Goal: Transaction & Acquisition: Purchase product/service

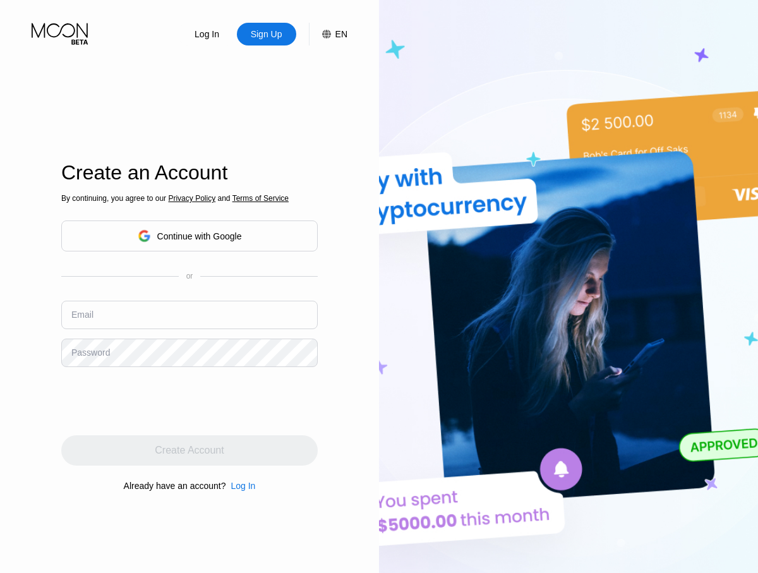
click at [190, 315] on input "text" at bounding box center [189, 315] width 257 height 28
type input "[EMAIL_ADDRESS][DOMAIN_NAME]"
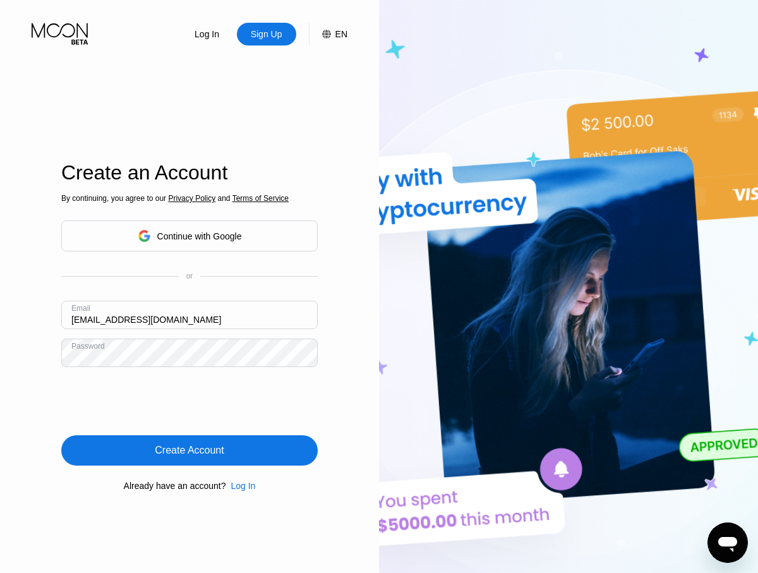
click at [190, 451] on div "Create Account" at bounding box center [189, 450] width 69 height 13
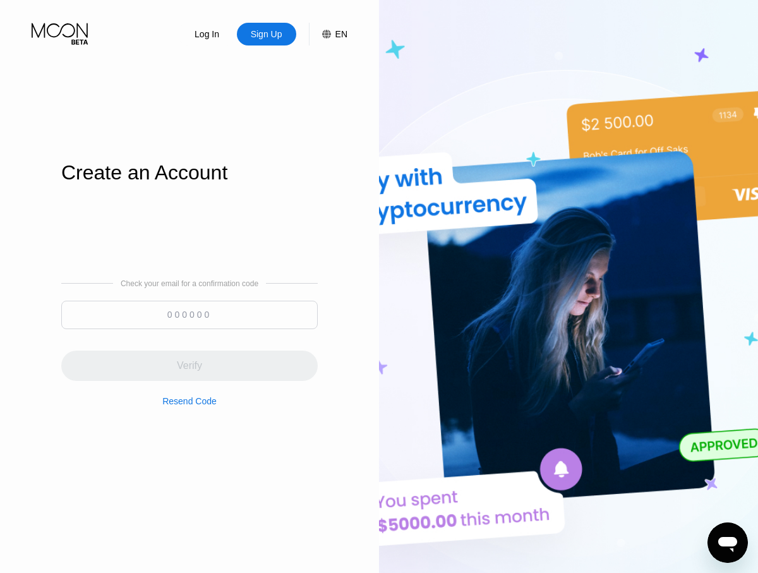
click at [190, 315] on input at bounding box center [189, 315] width 257 height 28
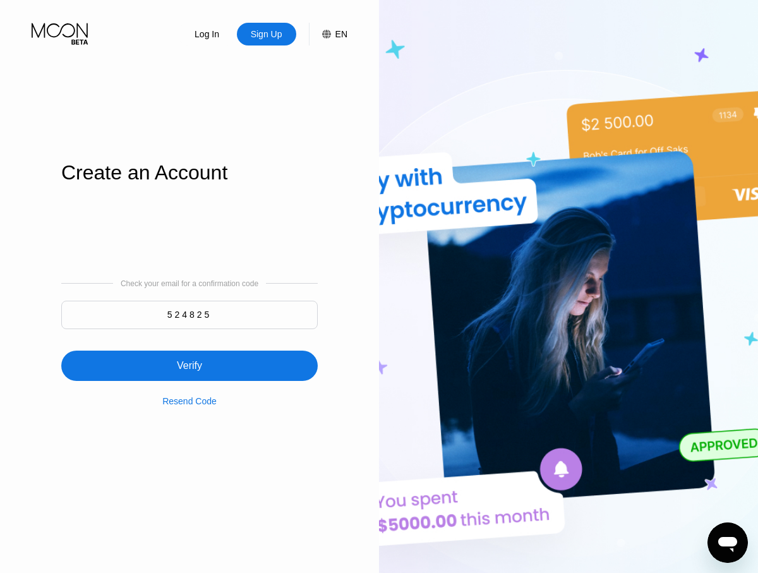
type input "524825"
click at [190, 358] on div "Verify" at bounding box center [189, 366] width 257 height 30
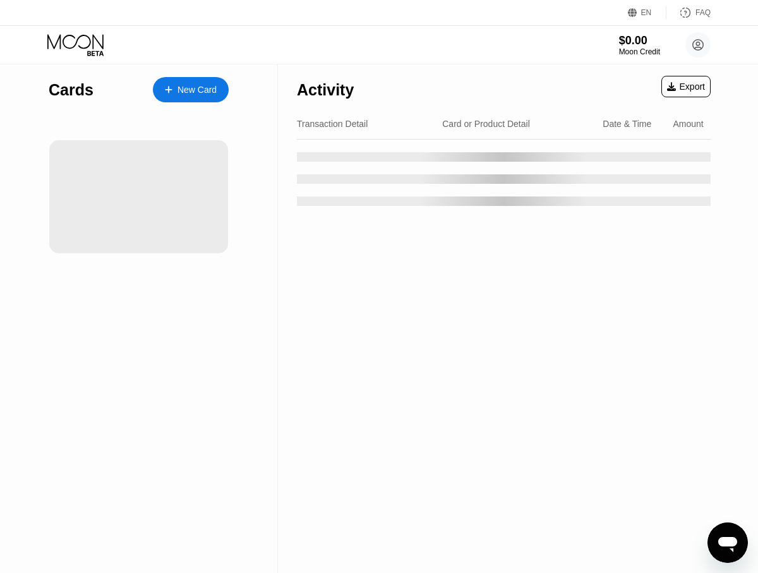
click at [191, 90] on div "New Card" at bounding box center [197, 90] width 39 height 11
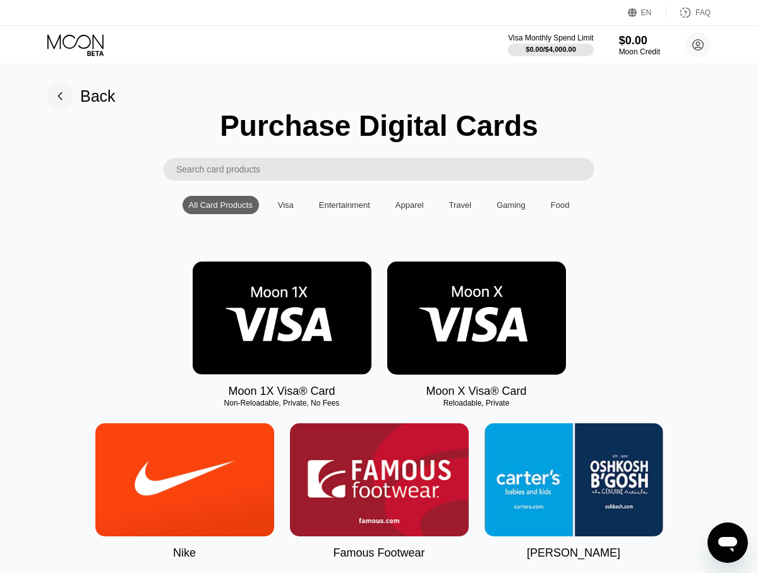
click at [282, 318] on img at bounding box center [282, 318] width 179 height 113
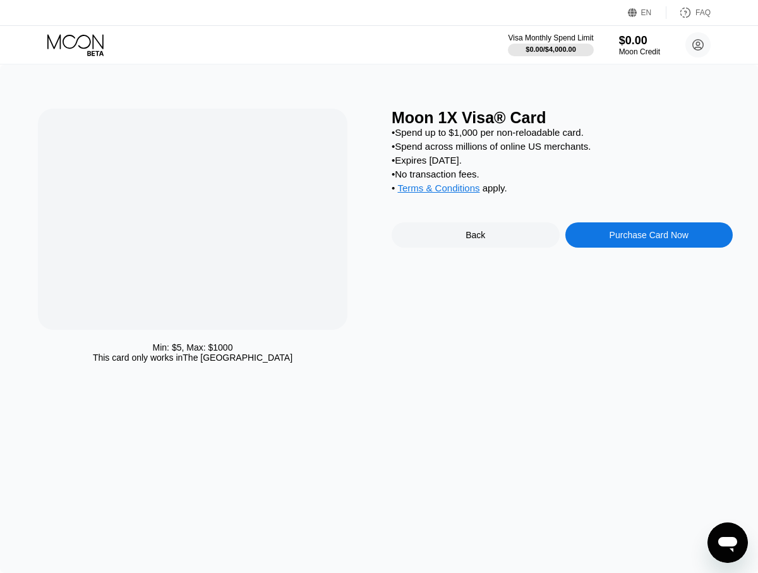
click at [649, 237] on div "Purchase Card Now" at bounding box center [649, 235] width 79 height 10
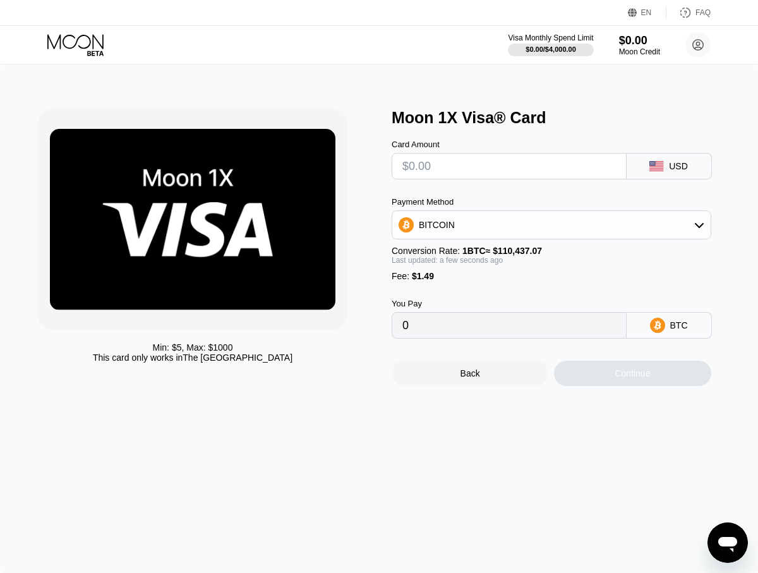
type input "$9"
type input "0.00009499"
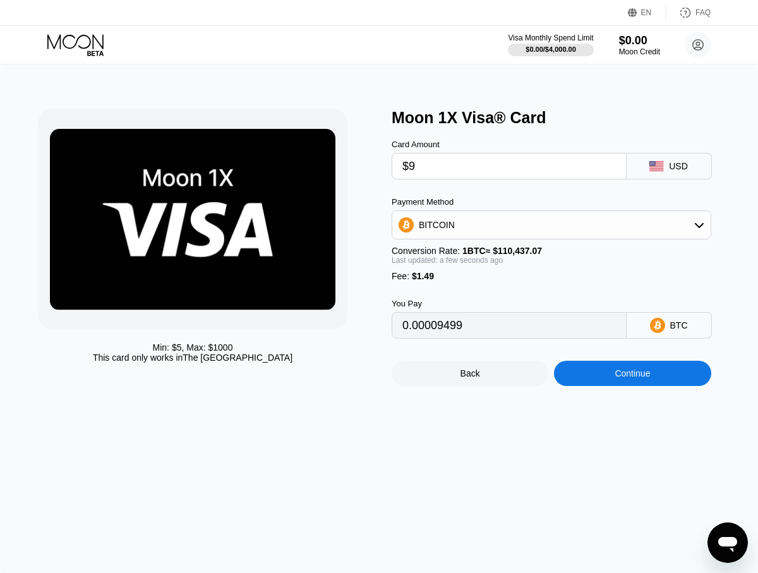
type input "$95"
type input "0.00087372"
click at [633, 374] on div "Continue" at bounding box center [632, 373] width 35 height 10
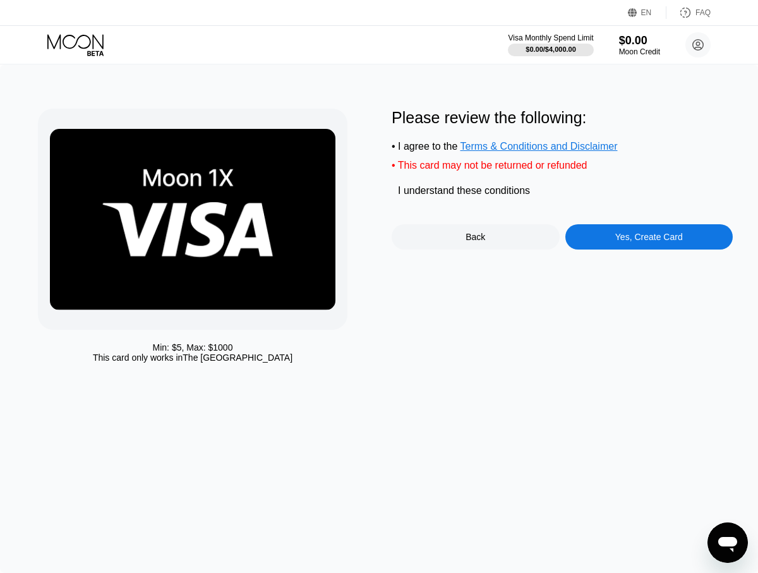
click at [649, 239] on div "Yes, Create Card" at bounding box center [649, 237] width 68 height 10
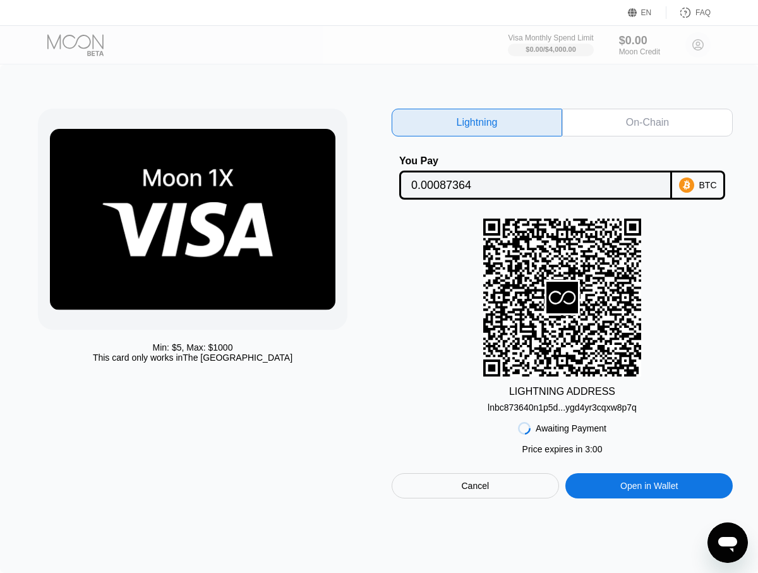
click at [648, 123] on div "On-Chain" at bounding box center [647, 122] width 43 height 13
